Goal: Entertainment & Leisure: Consume media (video, audio)

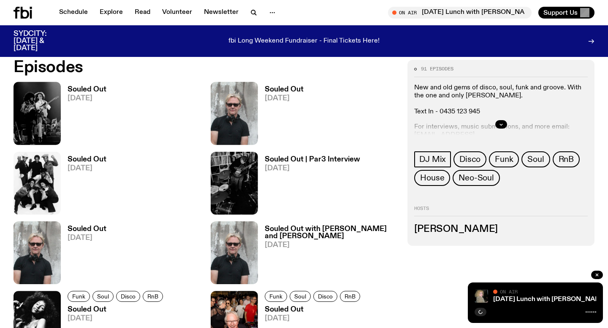
scroll to position [406, 0]
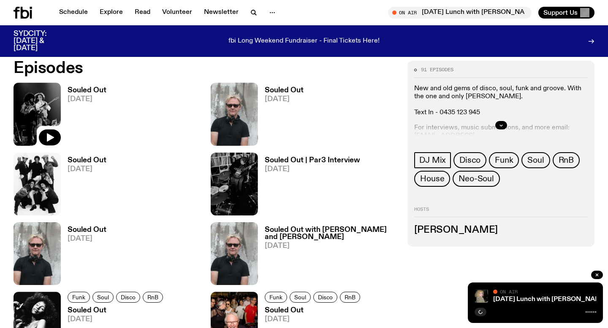
click at [51, 103] on img at bounding box center [37, 114] width 47 height 63
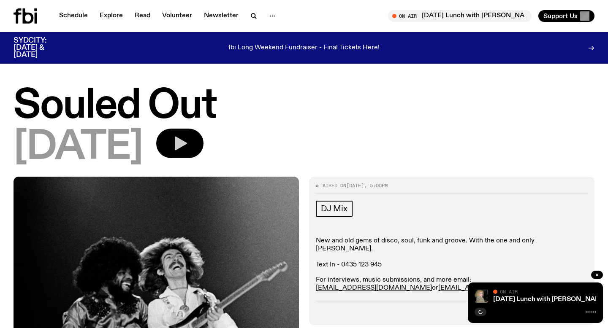
click at [203, 146] on button "button" at bounding box center [179, 144] width 47 height 30
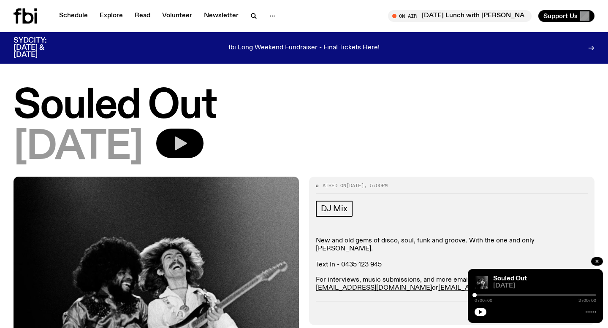
click at [188, 146] on icon "button" at bounding box center [179, 143] width 17 height 17
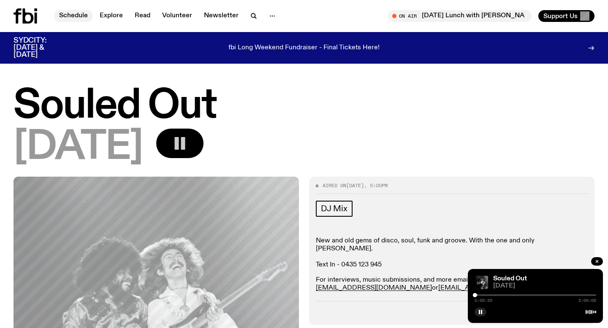
click at [70, 10] on nav "Schedule Explore Read Volunteer Newsletter" at bounding box center [167, 16] width 227 height 12
click at [72, 15] on link "Schedule" at bounding box center [73, 16] width 39 height 12
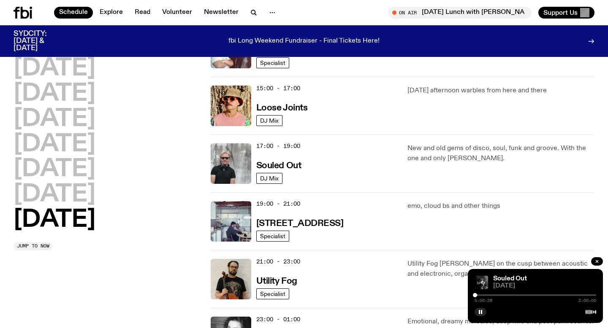
scroll to position [459, 0]
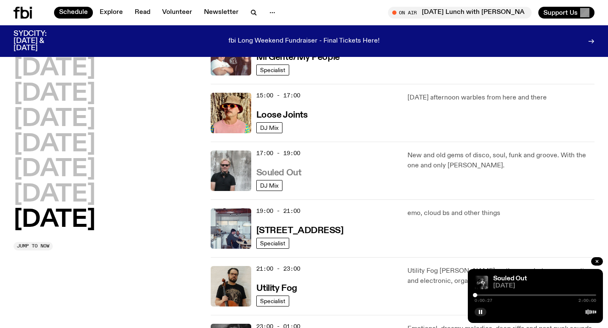
click at [269, 174] on h3 "Souled Out" at bounding box center [278, 173] width 45 height 9
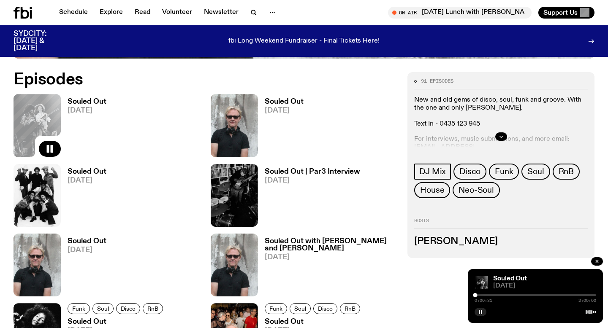
scroll to position [381, 0]
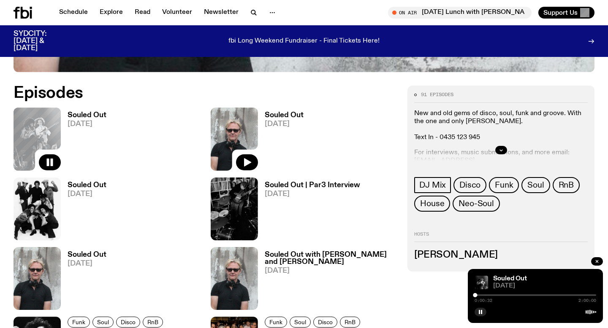
click at [243, 119] on img at bounding box center [234, 139] width 47 height 63
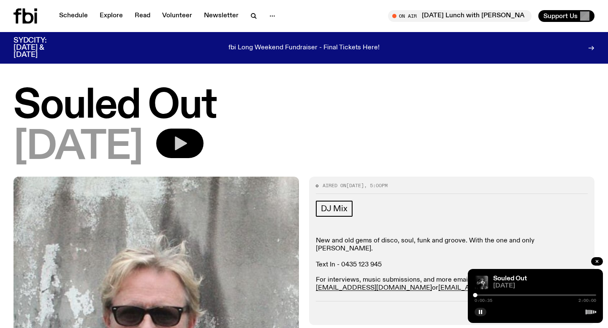
click at [187, 141] on icon "button" at bounding box center [181, 144] width 12 height 14
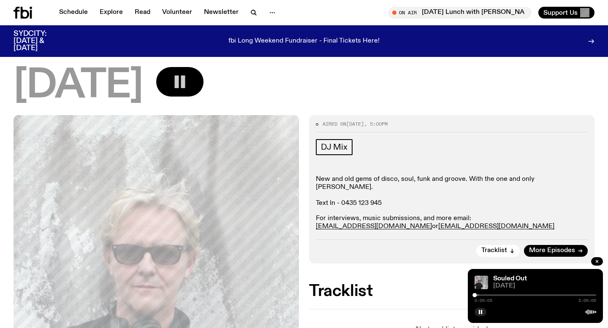
scroll to position [54, 0]
